Goal: Check status: Check status

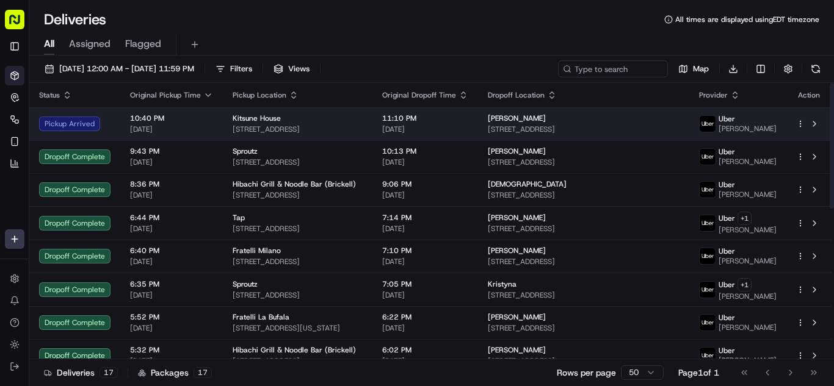
click at [179, 130] on span "[DATE]" at bounding box center [171, 130] width 83 height 10
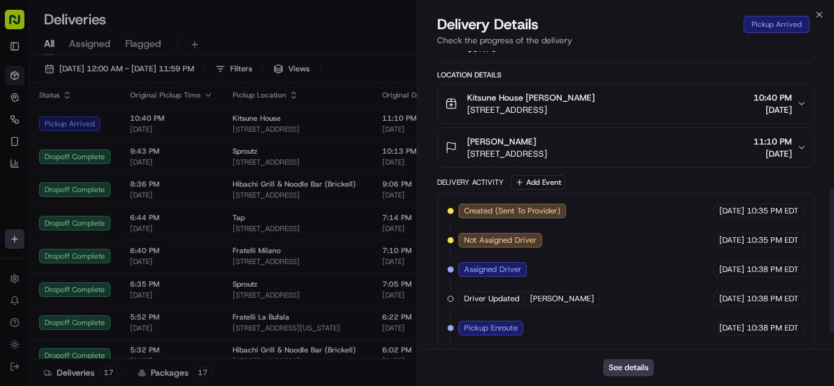
scroll to position [316, 0]
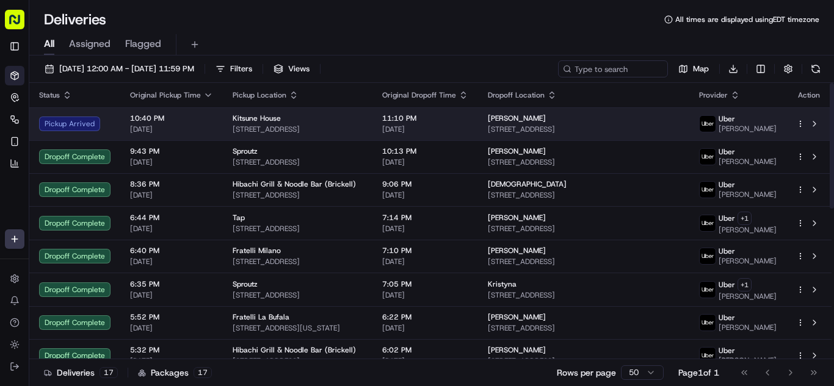
click at [233, 134] on span "[STREET_ADDRESS]" at bounding box center [298, 130] width 130 height 10
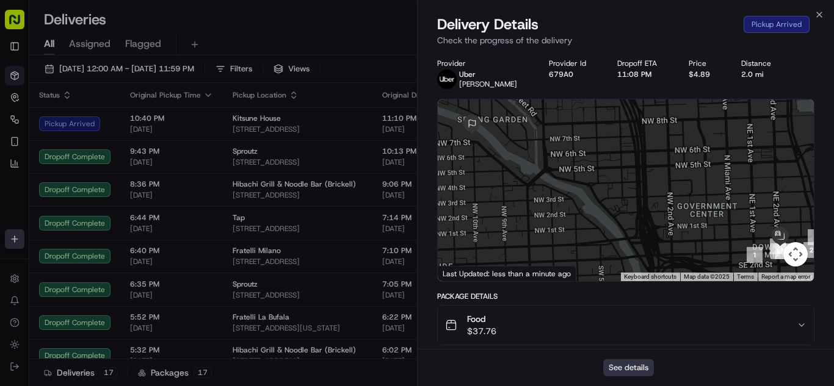
click at [619, 368] on button "See details" at bounding box center [628, 367] width 51 height 17
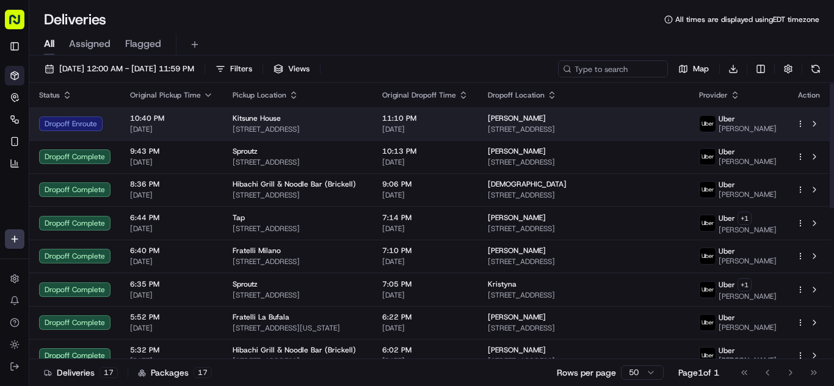
click at [217, 117] on td "10:40 PM [DATE]" at bounding box center [171, 123] width 103 height 33
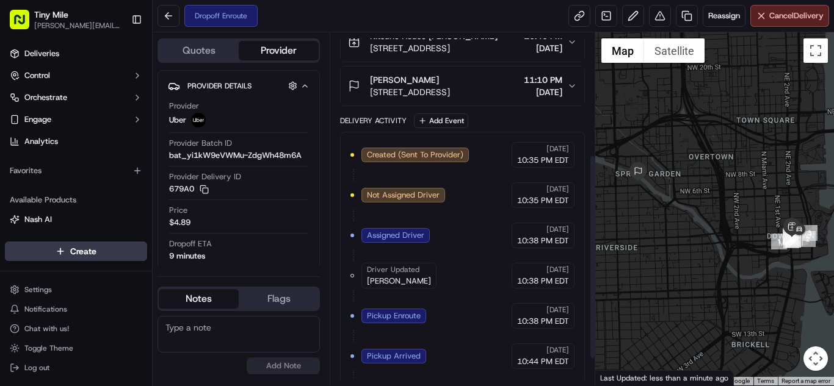
scroll to position [256, 0]
